Goal: Browse casually

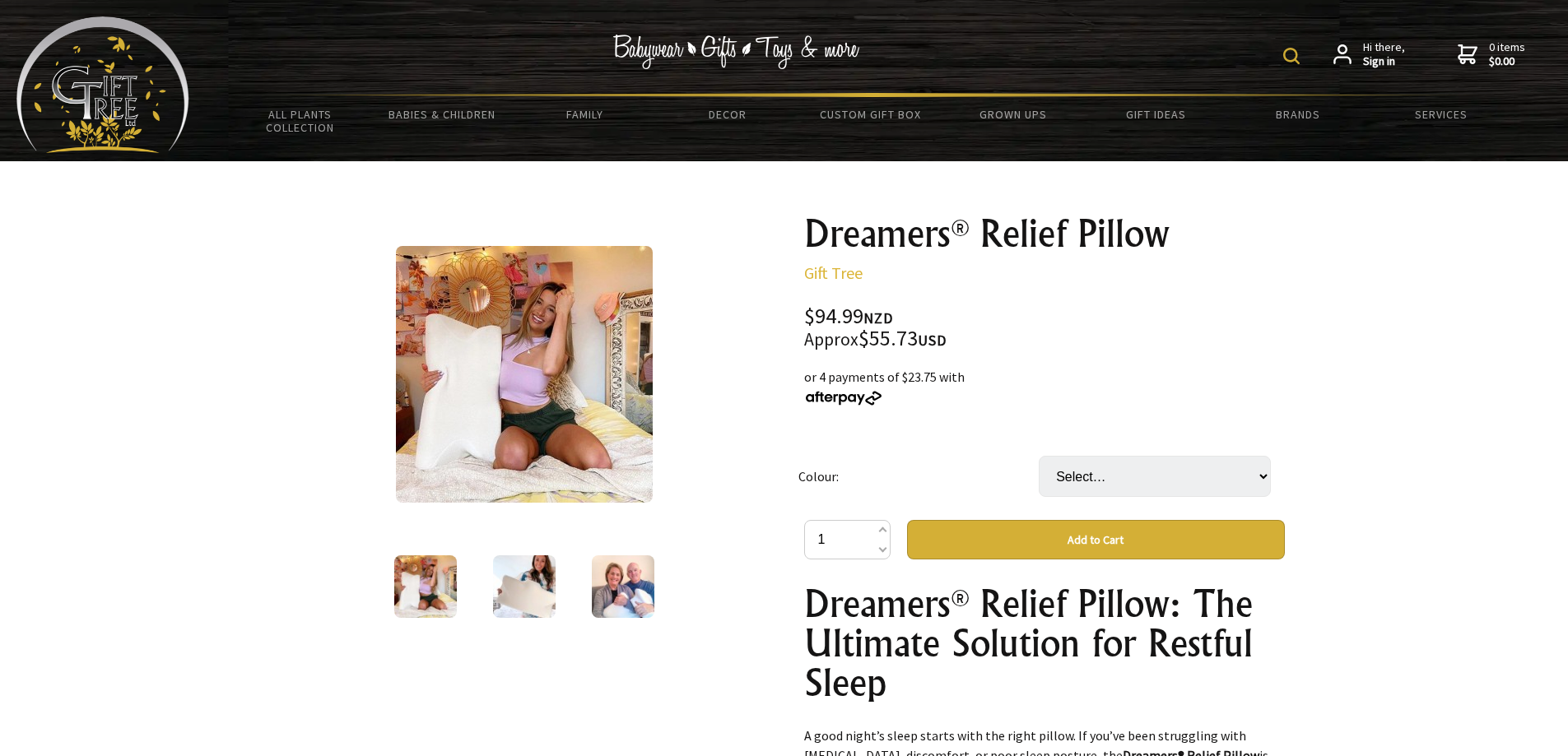
click at [615, 573] on img at bounding box center [623, 586] width 63 height 63
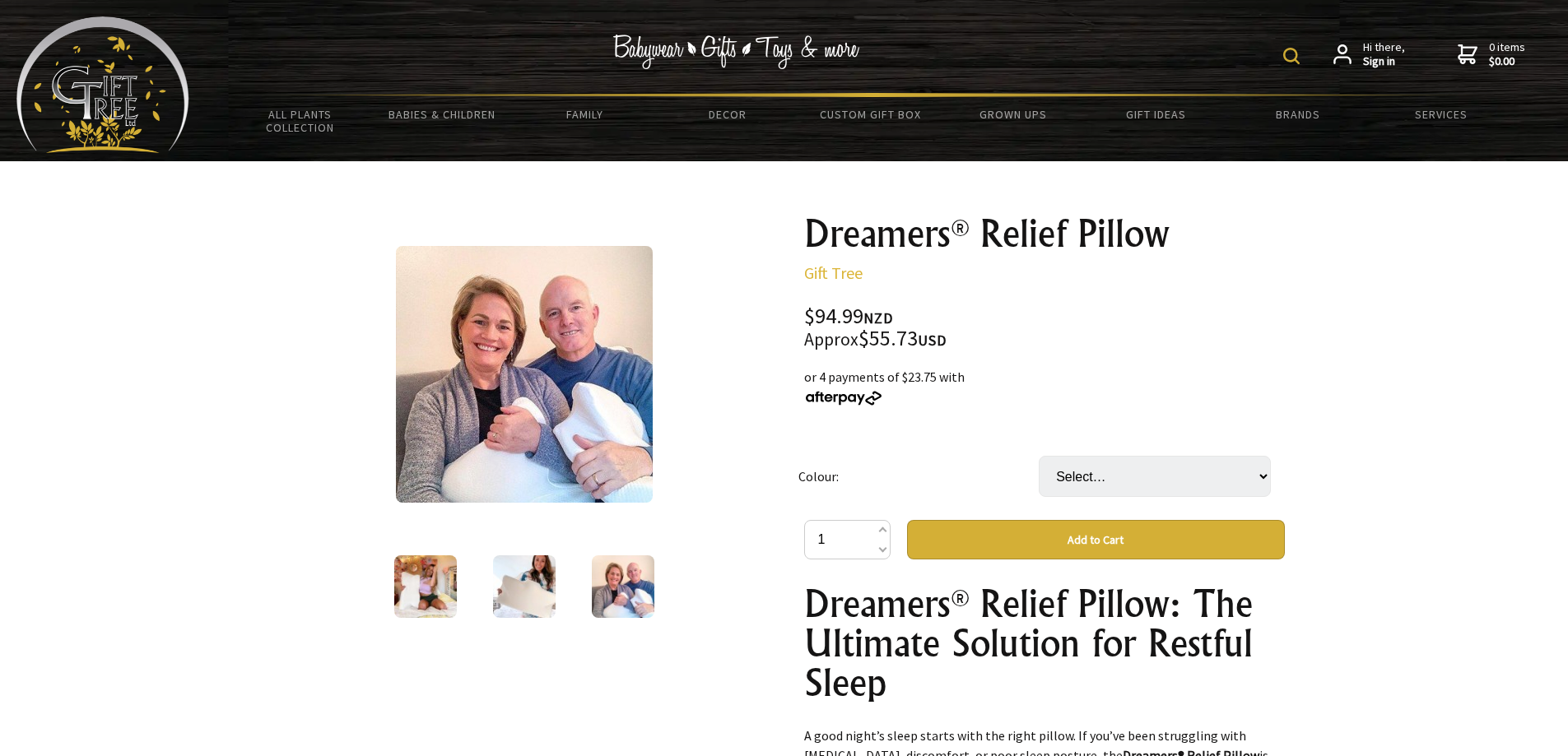
click at [521, 592] on img at bounding box center [524, 586] width 63 height 63
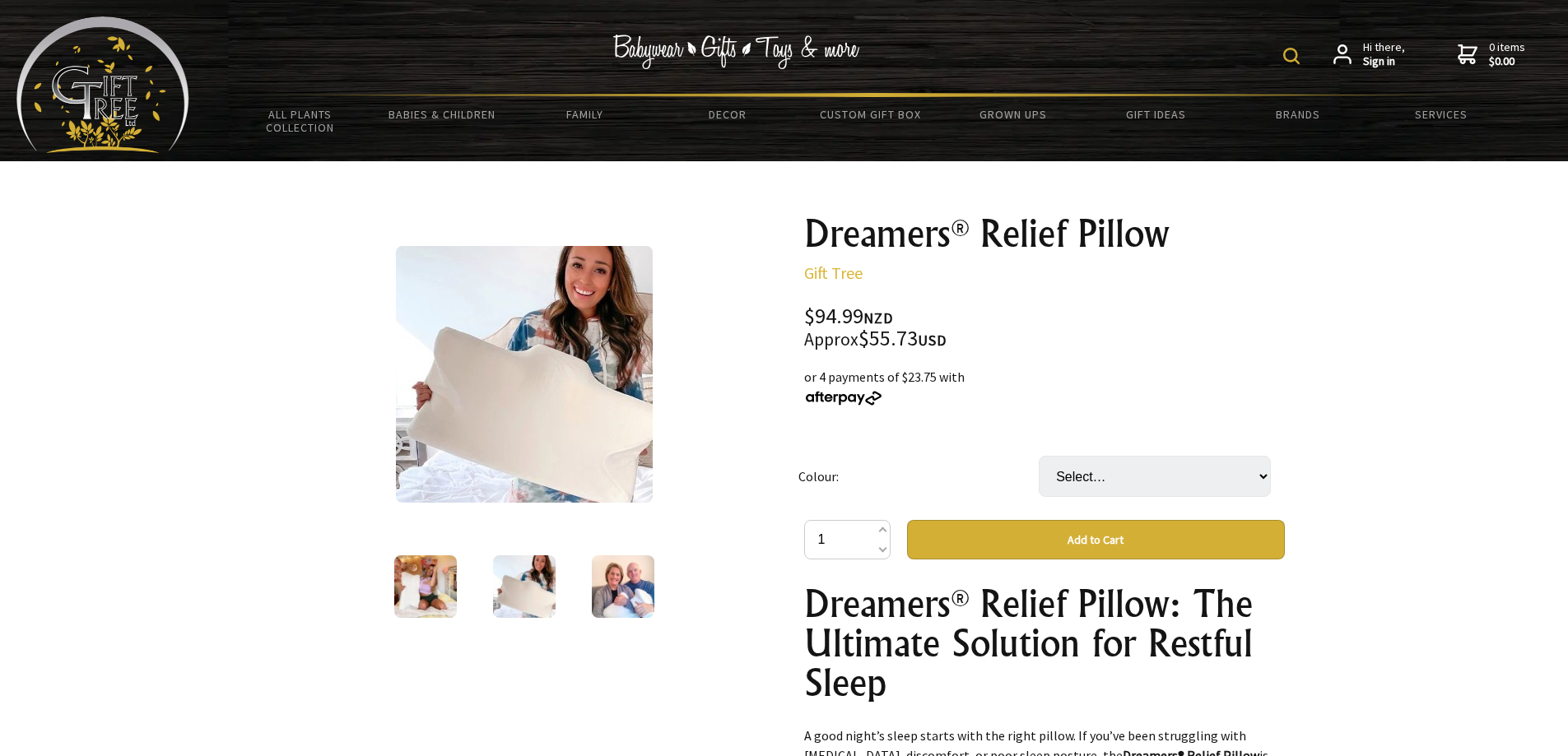
click at [607, 598] on img at bounding box center [623, 586] width 63 height 63
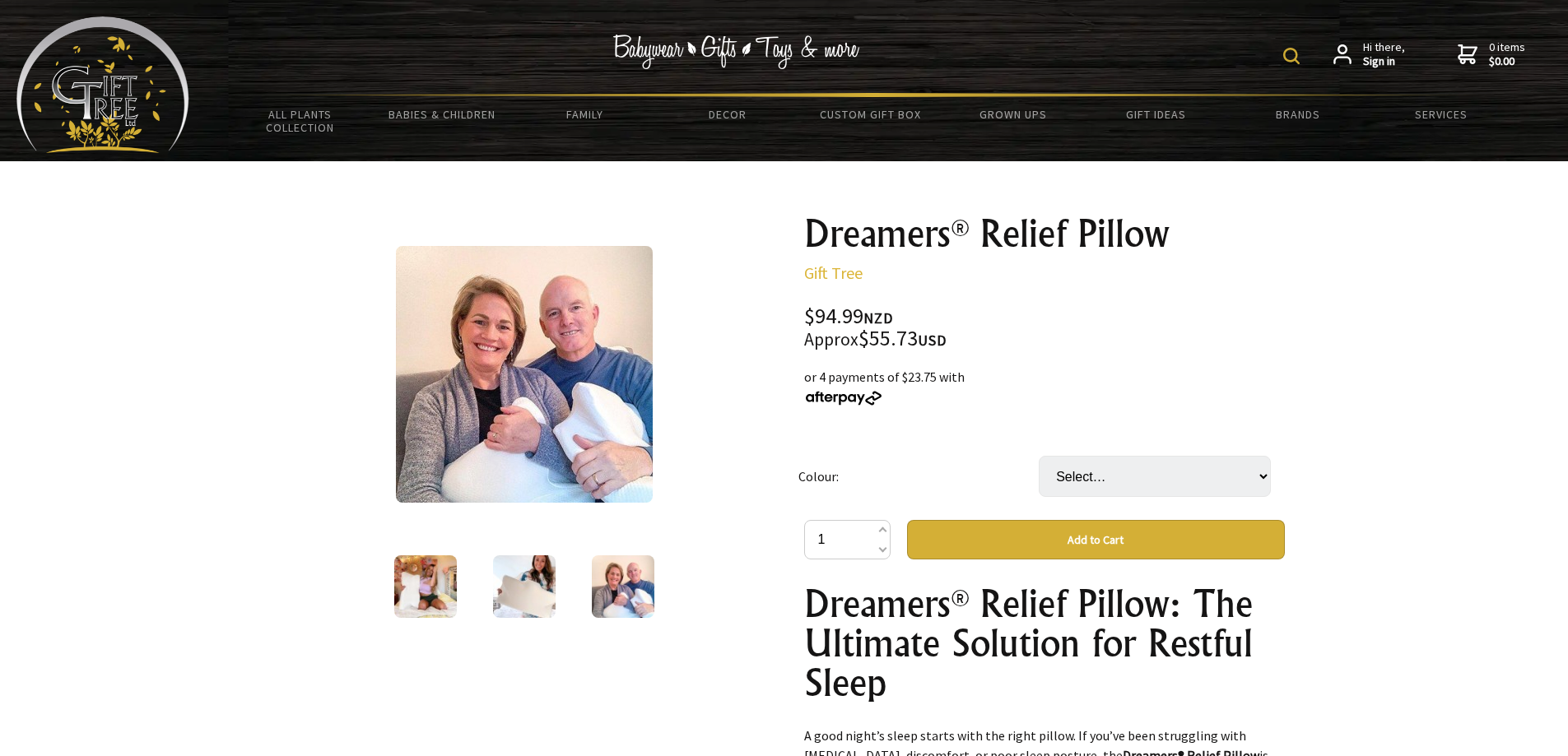
click at [530, 598] on img at bounding box center [524, 586] width 63 height 63
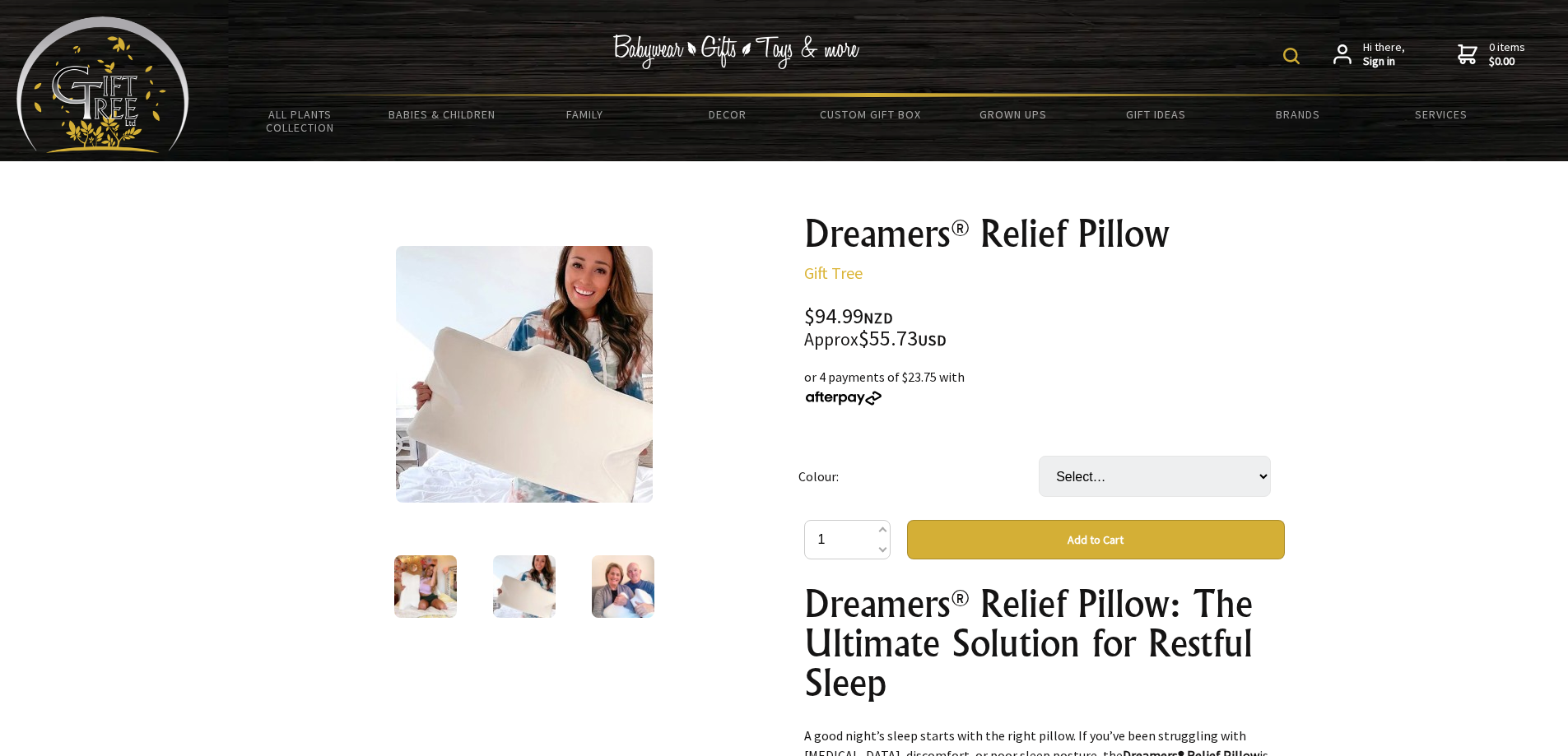
click at [611, 592] on img at bounding box center [623, 586] width 63 height 63
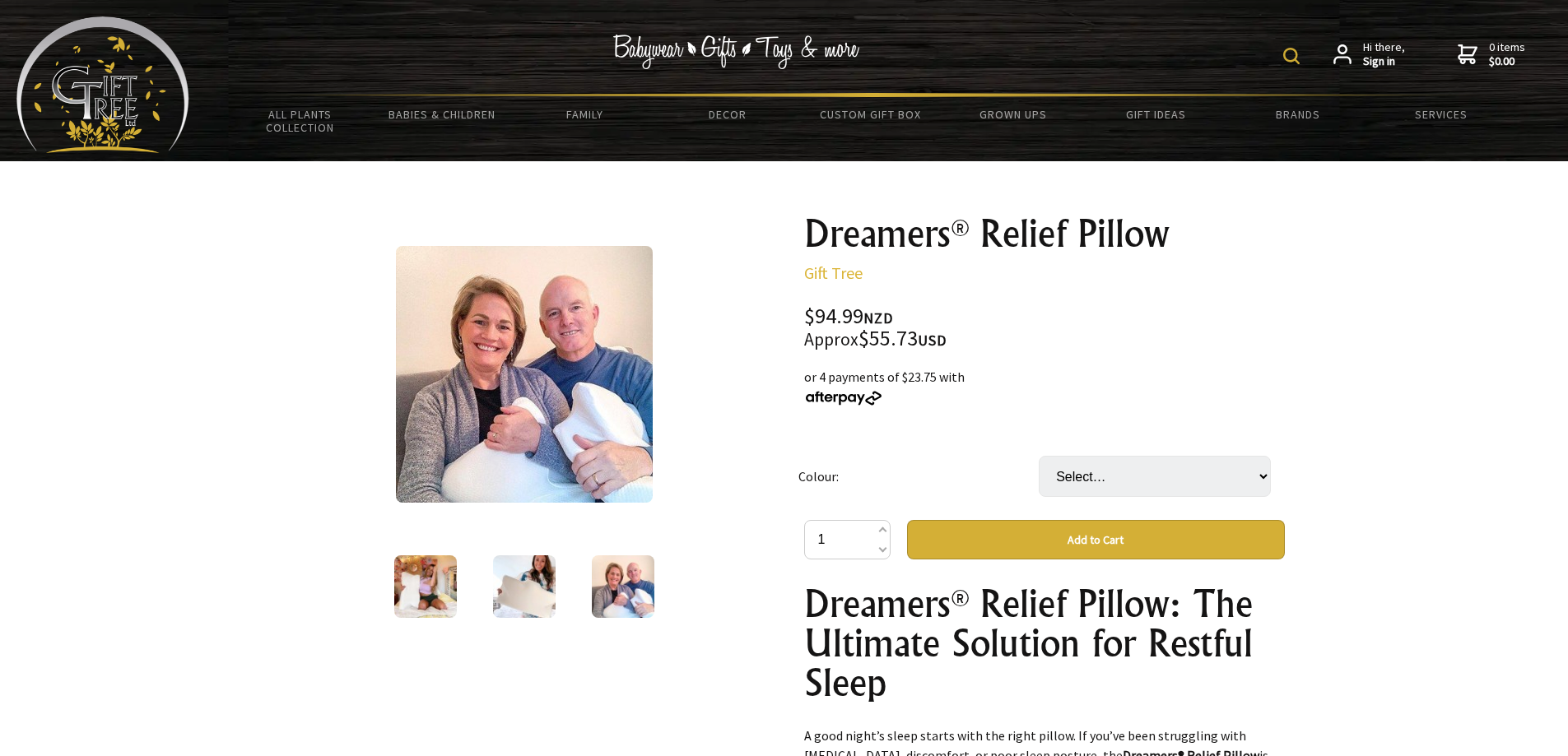
click at [530, 598] on img at bounding box center [524, 586] width 63 height 63
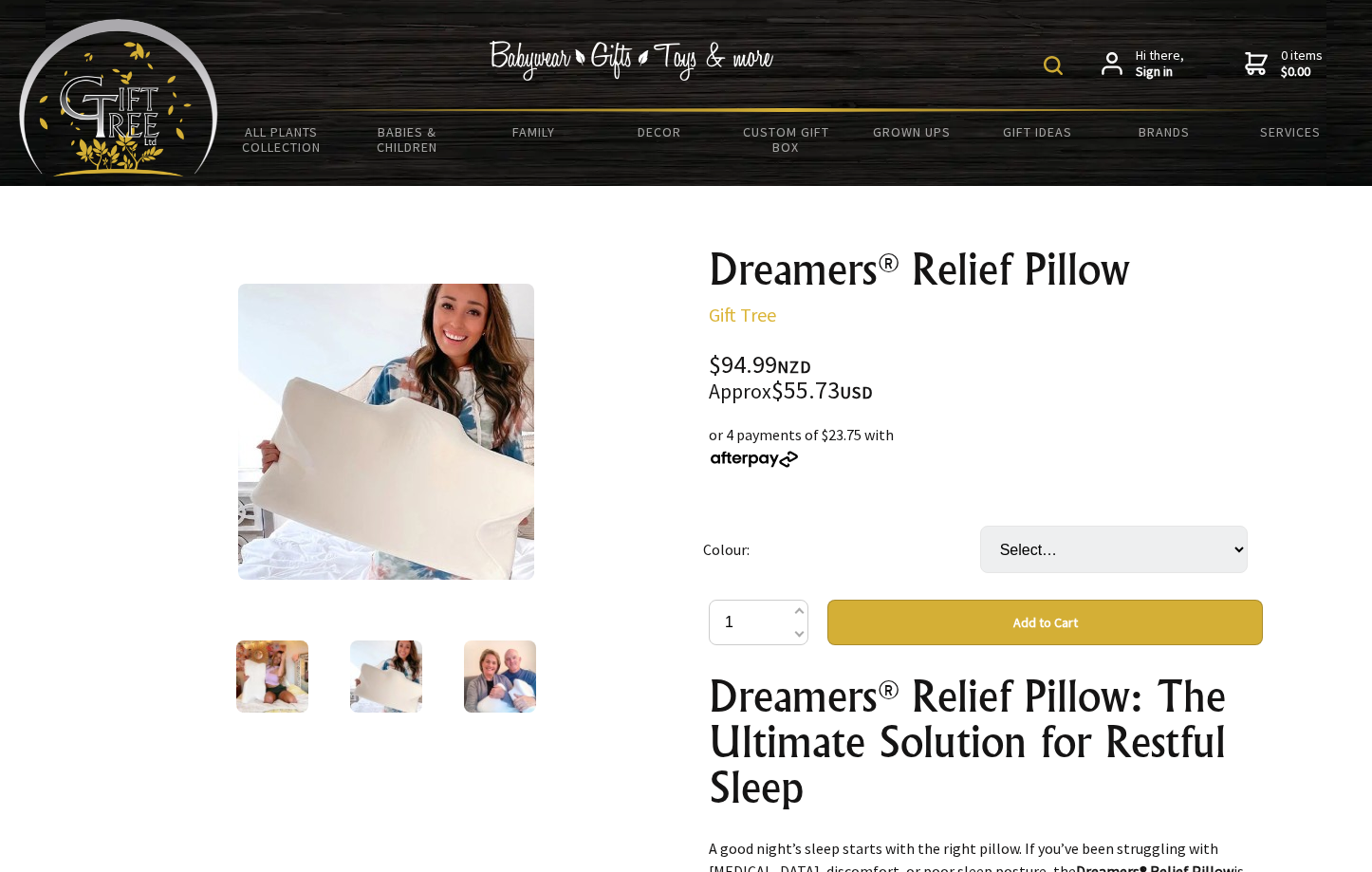
click at [484, 687] on img at bounding box center [499, 676] width 72 height 72
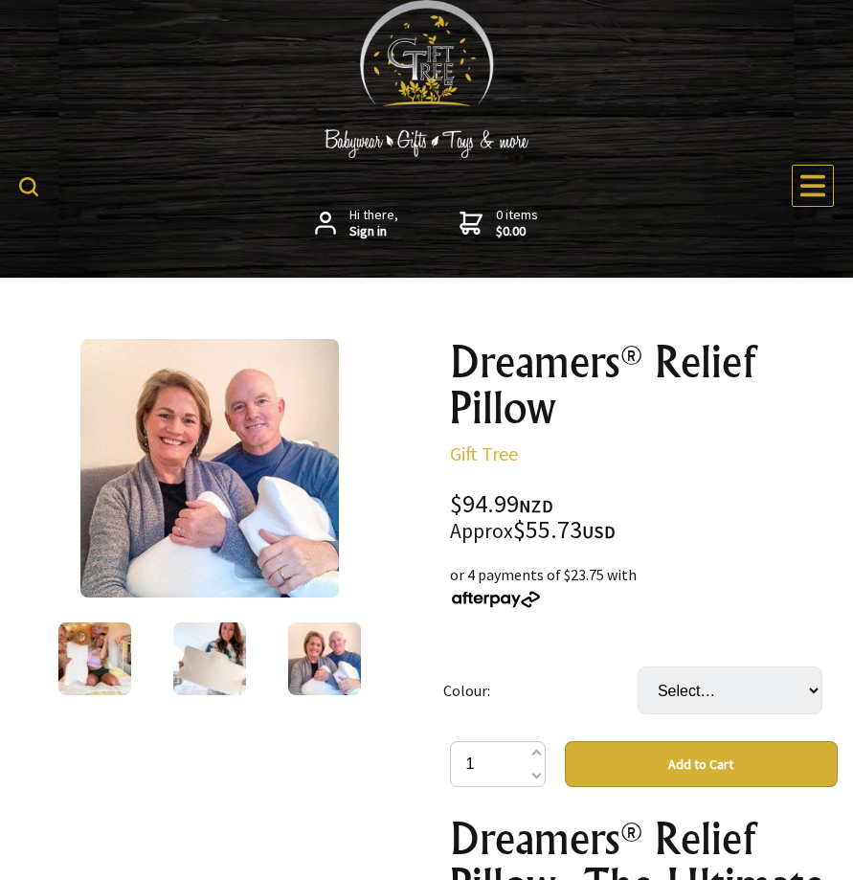
click at [281, 446] on img at bounding box center [209, 468] width 259 height 259
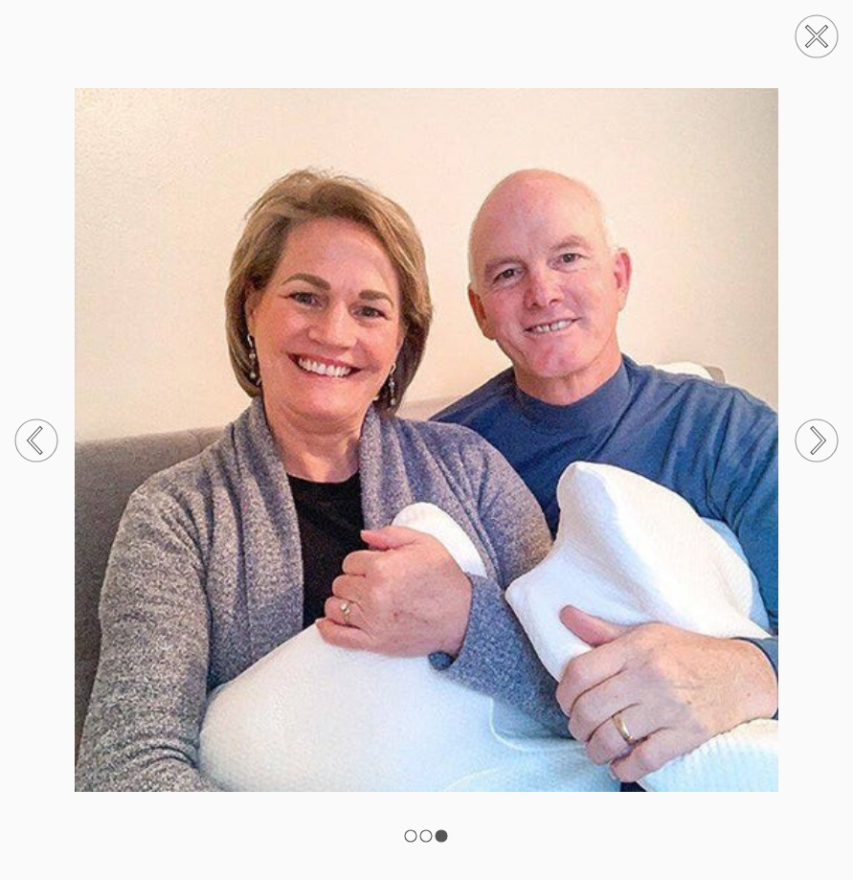
click at [826, 39] on circle at bounding box center [817, 36] width 42 height 42
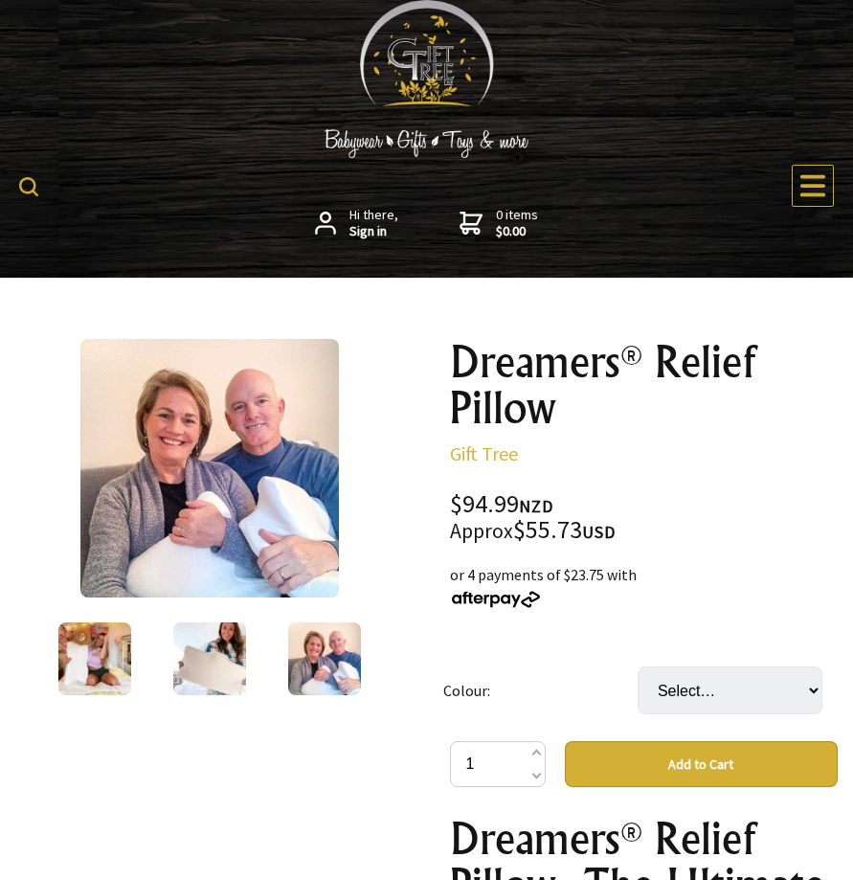
click at [221, 660] on img at bounding box center [209, 658] width 73 height 73
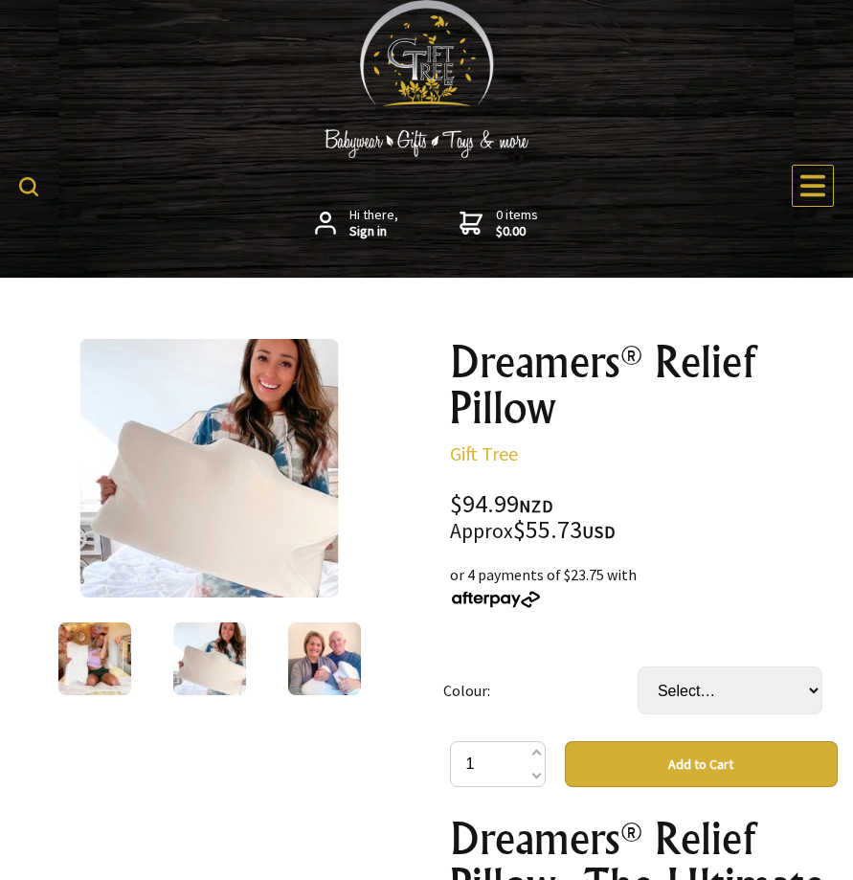
click at [270, 476] on img at bounding box center [209, 468] width 259 height 259
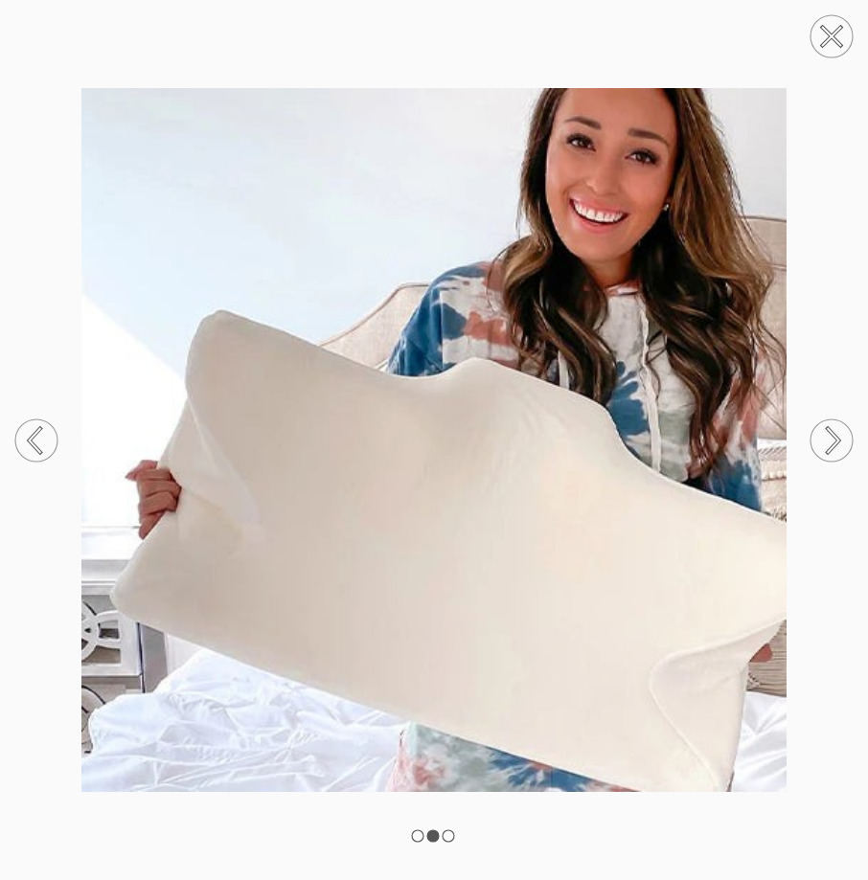
drag, startPoint x: 369, startPoint y: 448, endPoint x: 505, endPoint y: 761, distance: 341.4
click at [505, 761] on img at bounding box center [434, 440] width 868 height 704
click at [511, 755] on img at bounding box center [434, 440] width 868 height 704
click at [724, 310] on img at bounding box center [434, 440] width 868 height 704
click at [610, 510] on img at bounding box center [434, 440] width 868 height 704
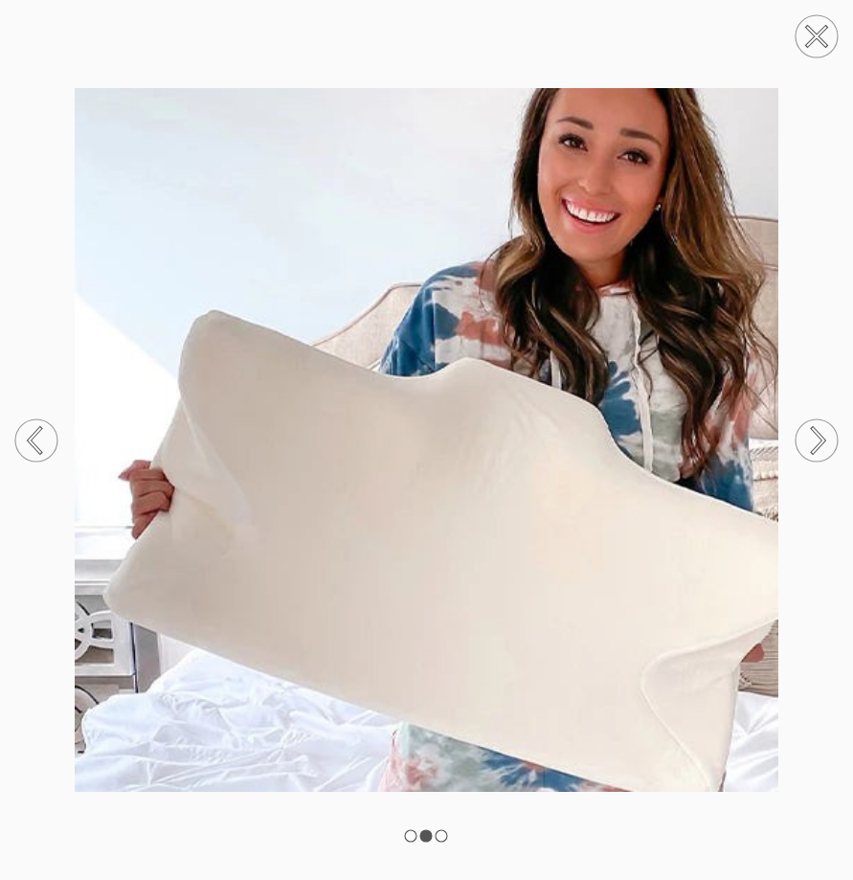
click at [478, 567] on img at bounding box center [426, 440] width 853 height 704
